Goal: Navigation & Orientation: Go to known website

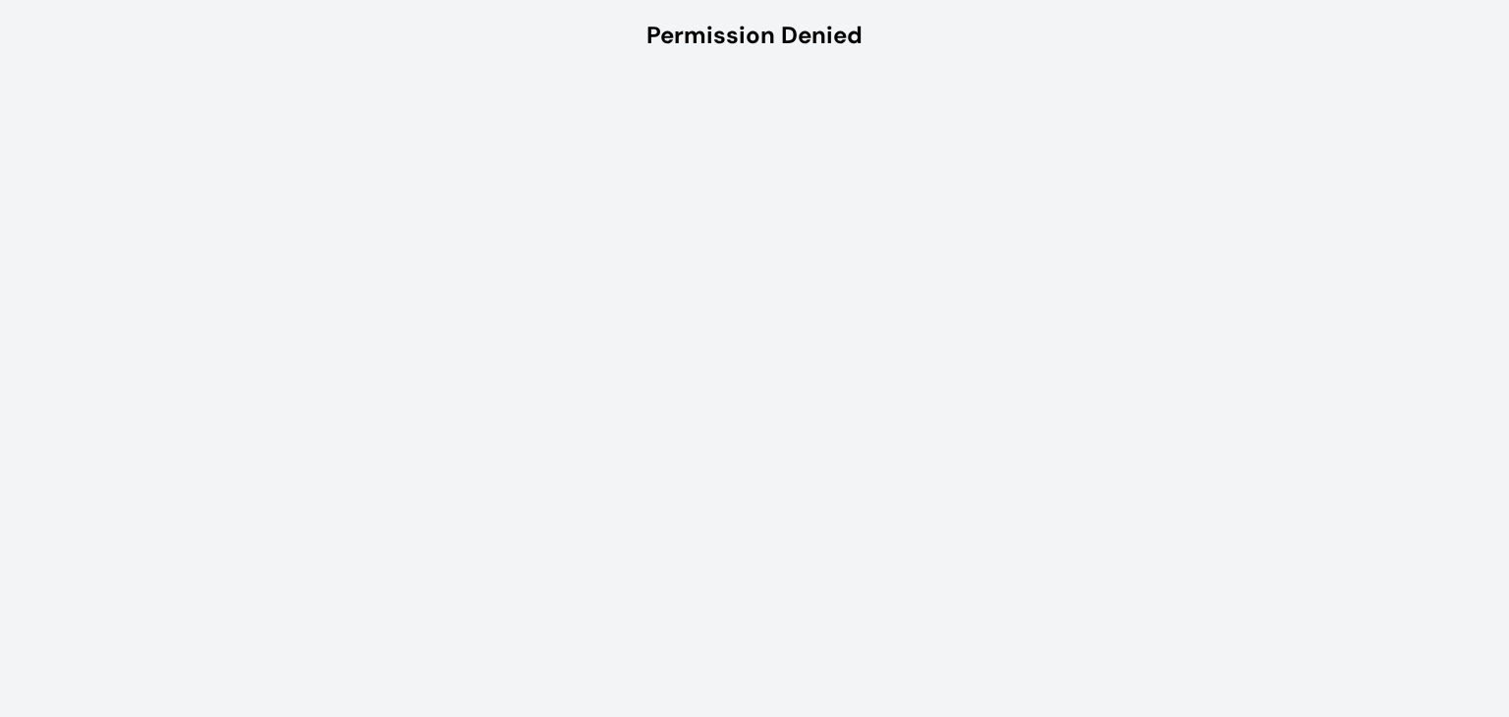
click at [621, 56] on div "Permission Denied" at bounding box center [754, 35] width 1509 height 71
